Goal: Communication & Community: Answer question/provide support

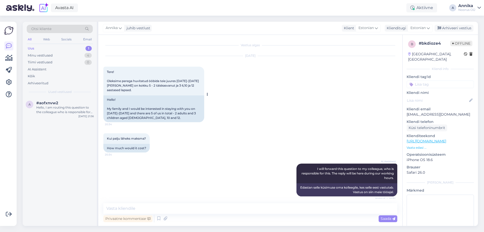
drag, startPoint x: 150, startPoint y: 93, endPoint x: 104, endPoint y: 70, distance: 50.9
click at [104, 70] on div "Tere! Oleksime perega huvitatud ööbida teie juures [DATE]-[DATE] [PERSON_NAME] …" at bounding box center [153, 81] width 101 height 29
copy span "Tere! Oleksime perega huvitatud ööbida teie juures [DATE]-[DATE] [PERSON_NAME] …"
click at [146, 206] on textarea at bounding box center [250, 208] width 294 height 11
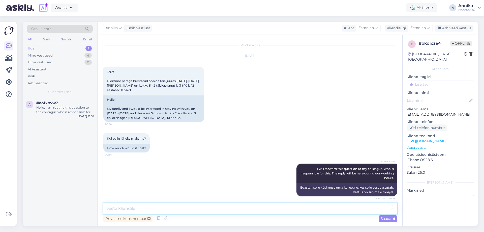
click at [160, 203] on textarea "To enrich screen reader interactions, please activate Accessibility in Grammarl…" at bounding box center [250, 208] width 294 height 11
type textarea "[PERSON_NAME]"
type textarea "Tere,"
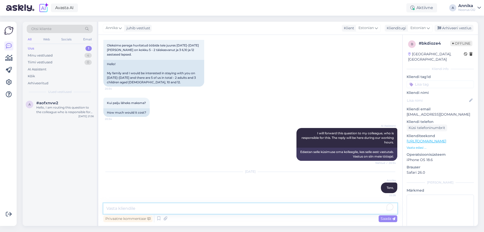
paste textarea "Kõik pere- ja suured toad teie kuupäevadeks on juba välja müüdud. Kas soovite v…"
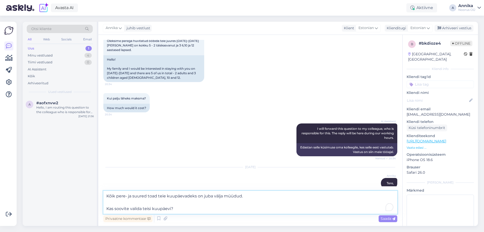
click at [160, 196] on textarea "Kõik pere- ja suured toad teie kuupäevadeks on juba välja müüdud. Kas soovite v…" at bounding box center [250, 202] width 294 height 23
drag, startPoint x: 212, startPoint y: 195, endPoint x: 203, endPoint y: 196, distance: 8.8
click at [203, 196] on textarea "Kõik pere- ja suured toad Teie kuupäevadeks on juba välja müüdud. Kas soovite v…" at bounding box center [250, 202] width 294 height 23
type textarea "Kõik pere- ja suured toad Teie kuupäevadeks on välja müüdud. Kas soovite valida…"
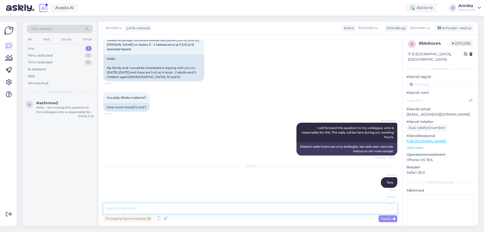
scroll to position [75, 0]
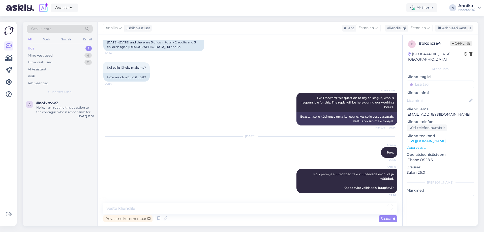
click at [9, 4] on img at bounding box center [20, 8] width 28 height 16
click at [20, 10] on img at bounding box center [20, 8] width 28 height 16
click at [27, 7] on img at bounding box center [20, 8] width 28 height 16
